Goal: Task Accomplishment & Management: Use online tool/utility

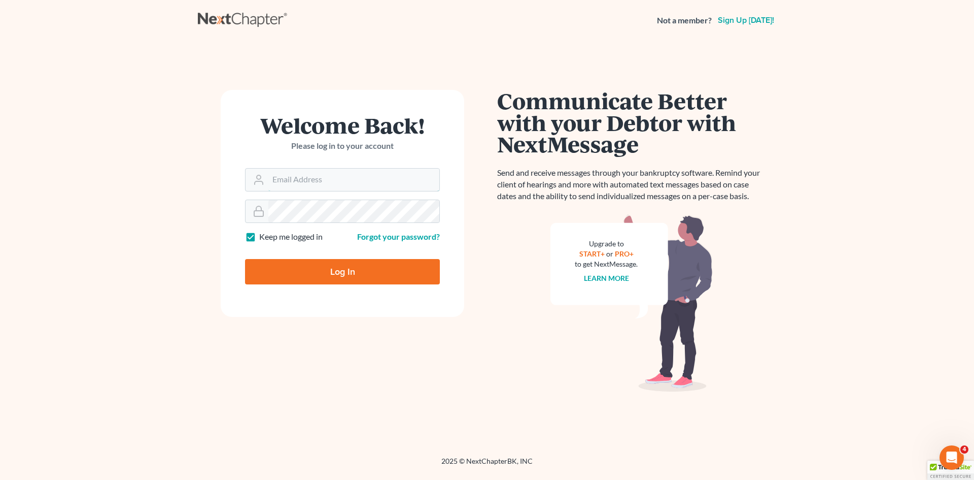
type input "law@bhatiaco.com"
click at [333, 271] on input "Log In" at bounding box center [342, 271] width 195 height 25
type input "Thinking..."
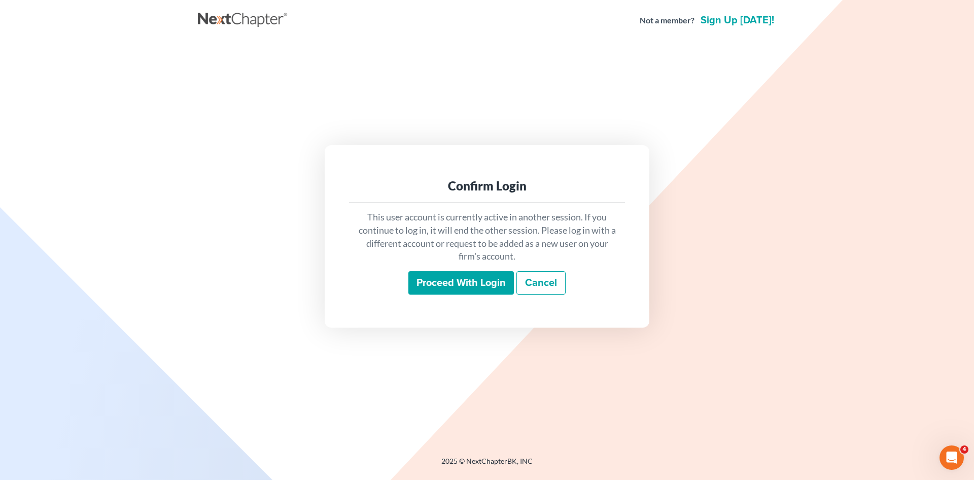
click at [472, 289] on input "Proceed with login" at bounding box center [461, 282] width 106 height 23
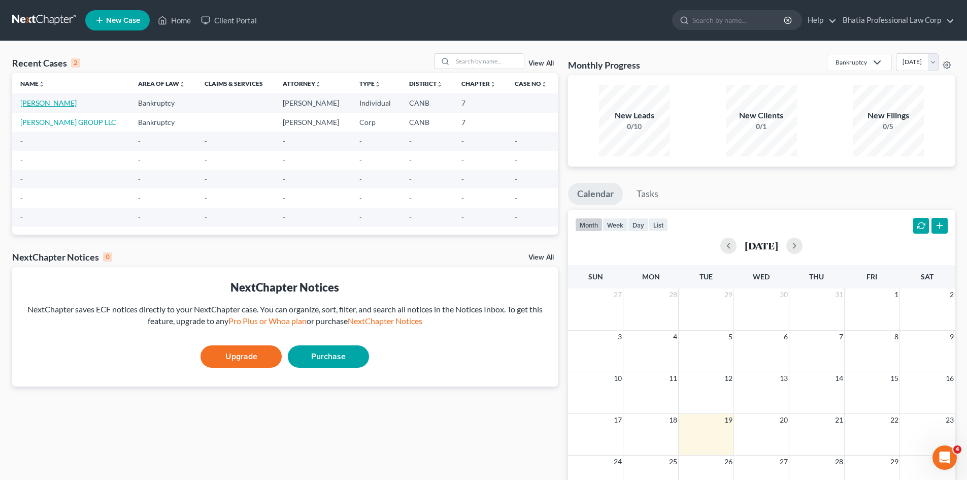
click at [70, 103] on link "[PERSON_NAME]" at bounding box center [48, 102] width 56 height 9
